Goal: Transaction & Acquisition: Purchase product/service

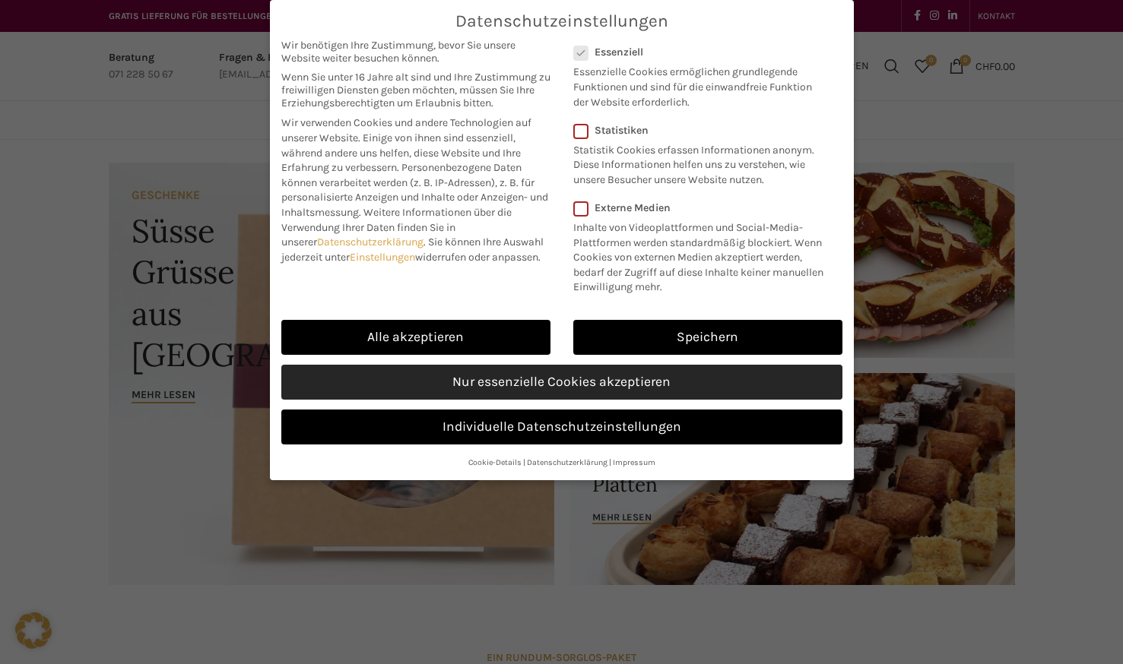
click at [592, 377] on link "Nur essenzielle Cookies akzeptieren" at bounding box center [561, 382] width 561 height 35
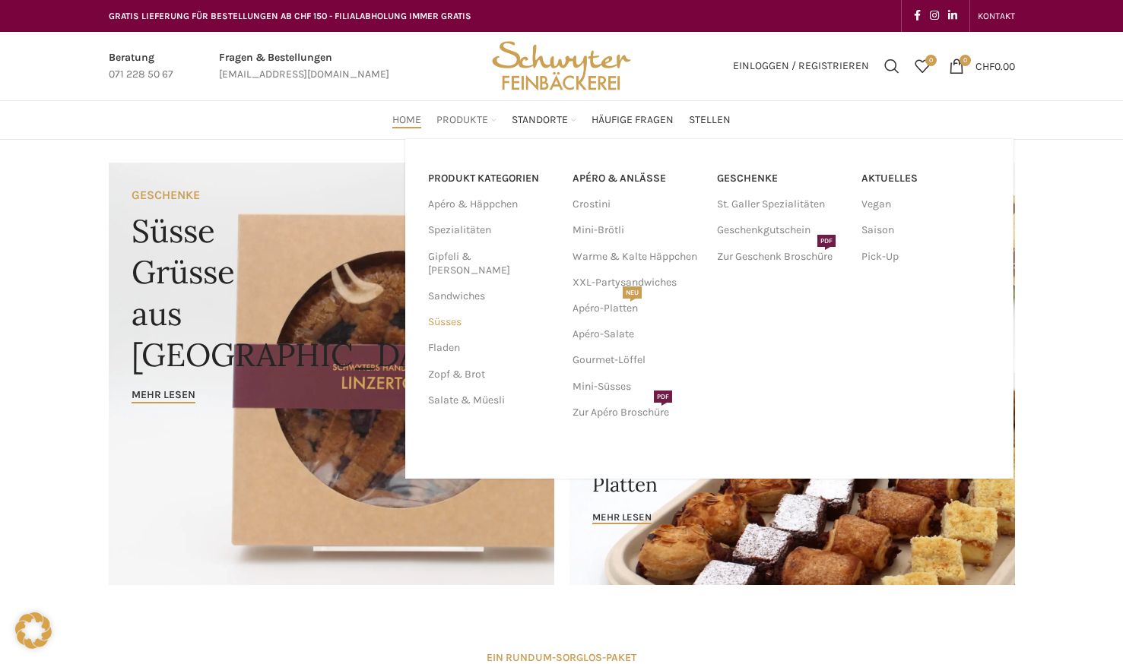
click at [449, 309] on link "Süsses" at bounding box center [491, 322] width 126 height 26
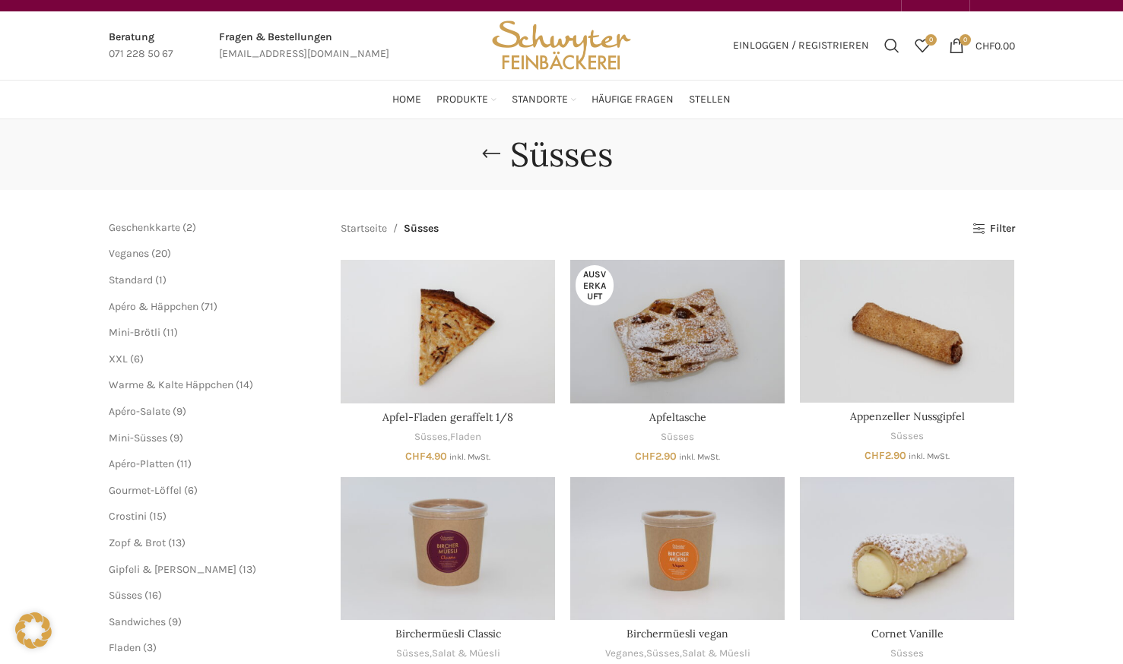
scroll to position [21, 0]
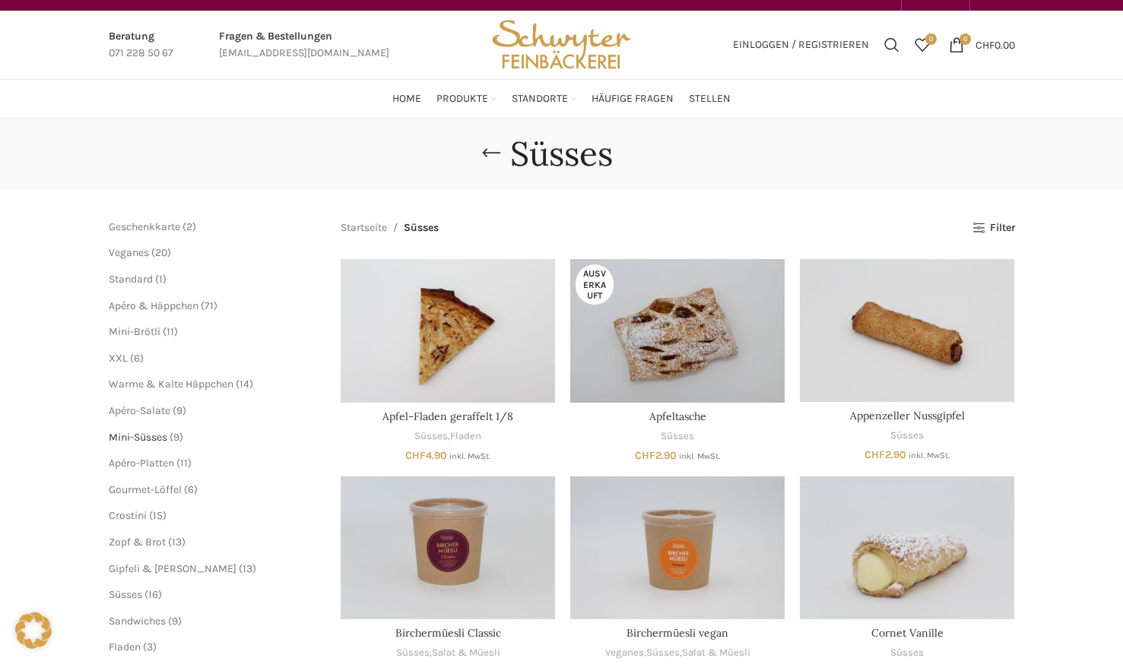
click at [157, 436] on span "Mini-Süsses" at bounding box center [138, 437] width 59 height 13
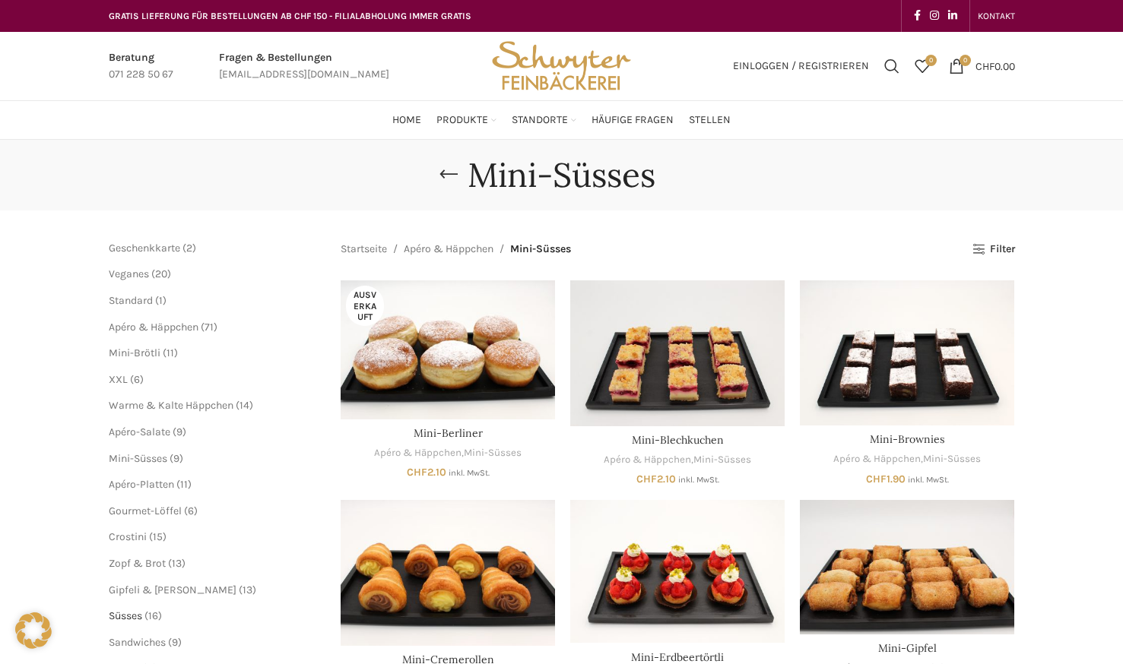
click at [141, 621] on span "Süsses" at bounding box center [125, 616] width 33 height 13
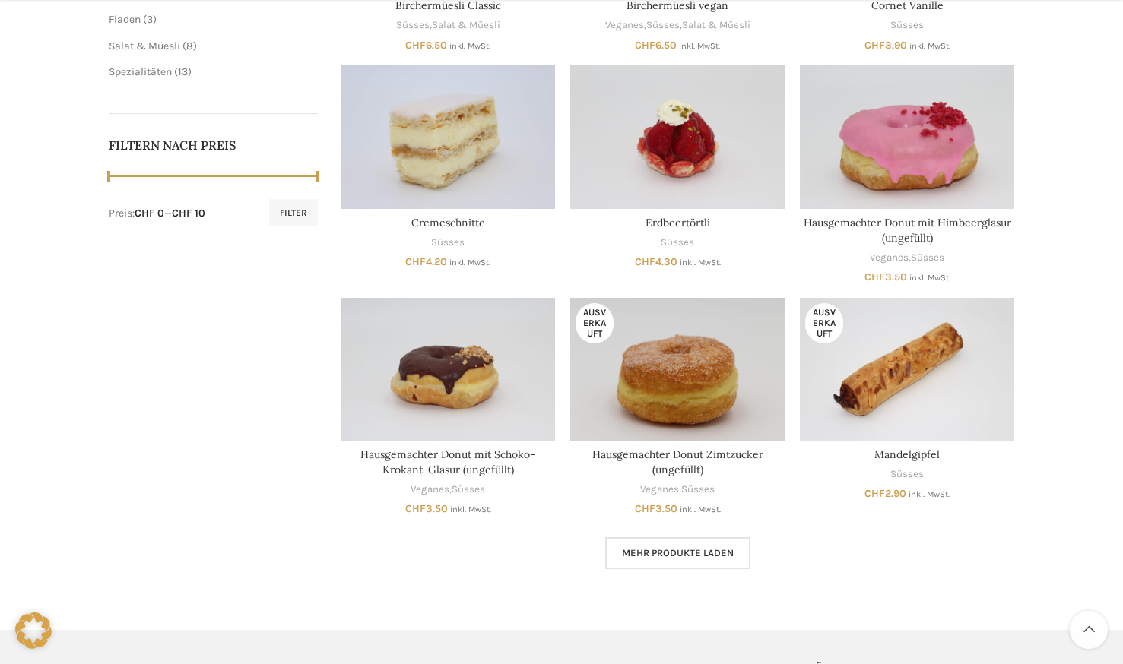
scroll to position [656, 0]
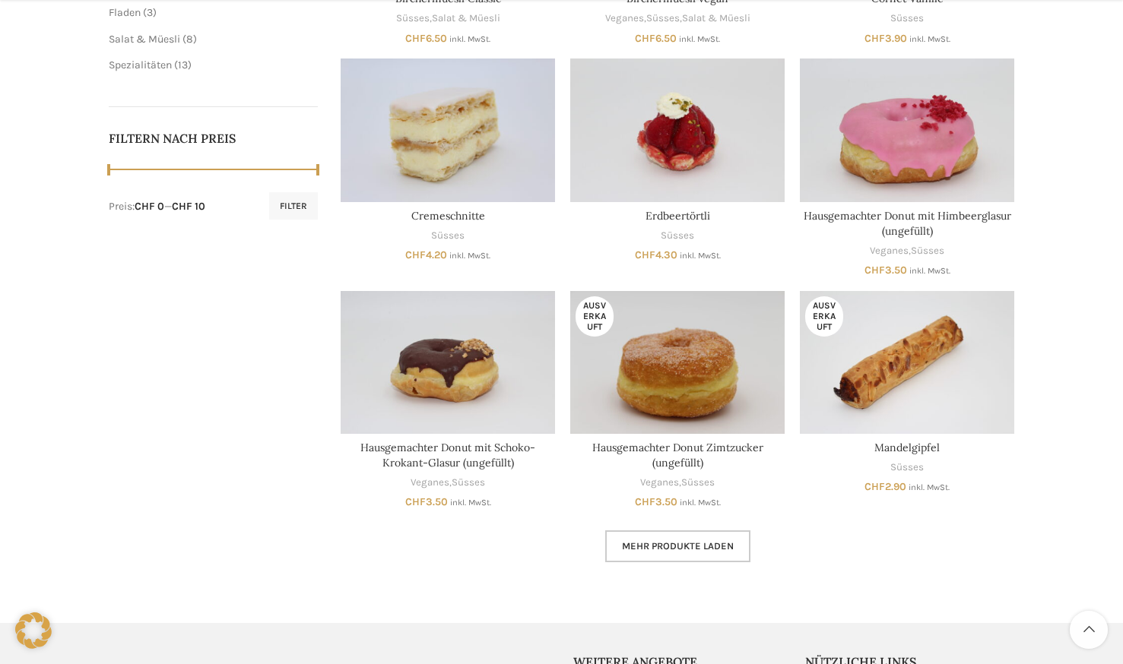
click at [718, 553] on link "Mehr Produkte laden" at bounding box center [677, 547] width 145 height 32
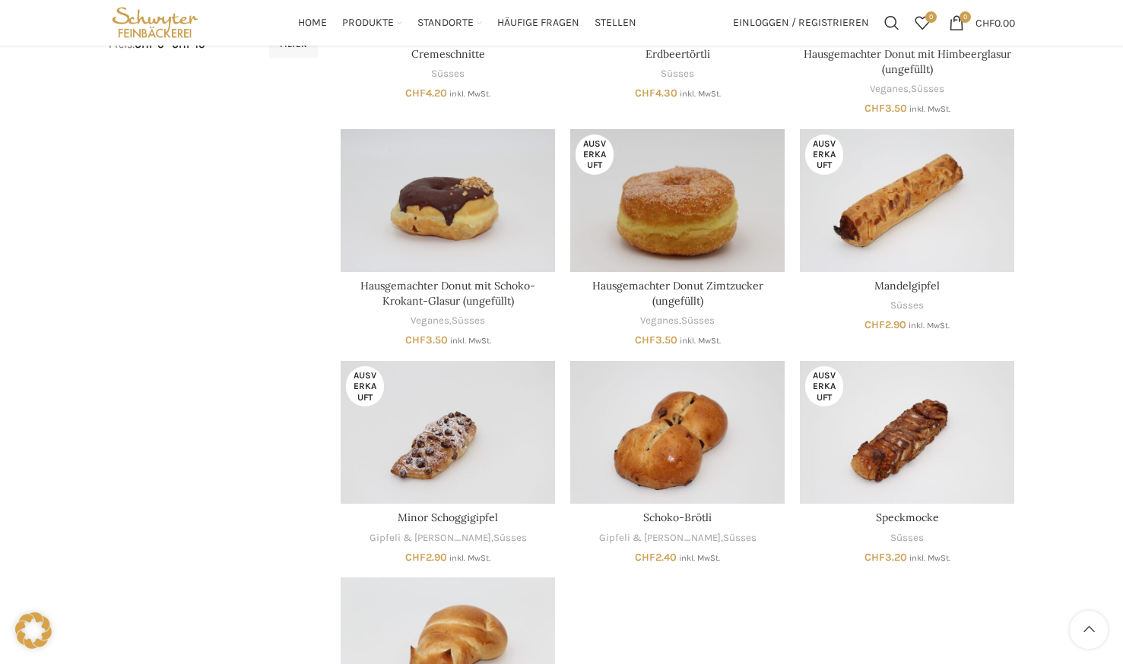
scroll to position [817, 0]
click at [897, 426] on img "Speckmocke" at bounding box center [907, 433] width 214 height 143
